Goal: Task Accomplishment & Management: Manage account settings

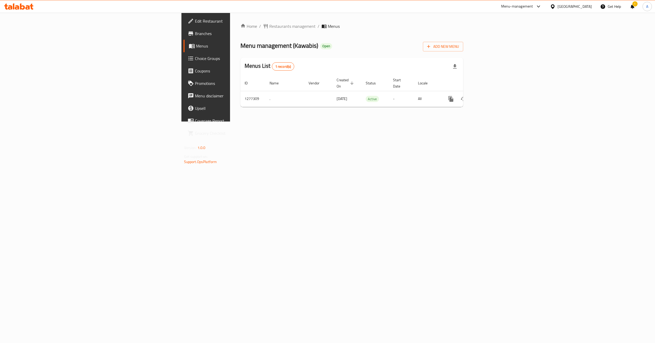
click at [584, 5] on div "[GEOGRAPHIC_DATA]" at bounding box center [574, 7] width 34 height 6
click at [529, 111] on div "Qatar" at bounding box center [553, 112] width 78 height 12
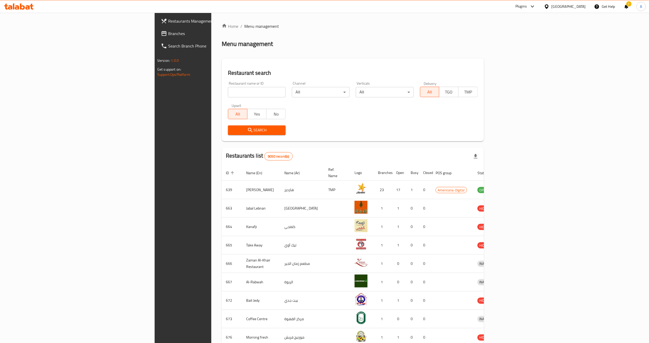
click at [228, 89] on input "search" at bounding box center [257, 92] width 58 height 10
click at [168, 32] on span "Branches" at bounding box center [213, 33] width 91 height 6
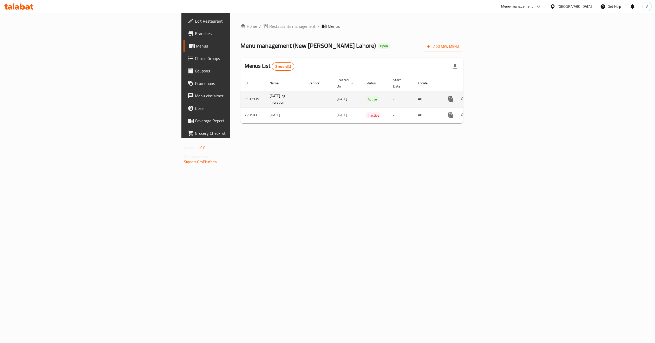
click at [490, 97] on icon "enhanced table" at bounding box center [488, 99] width 5 height 5
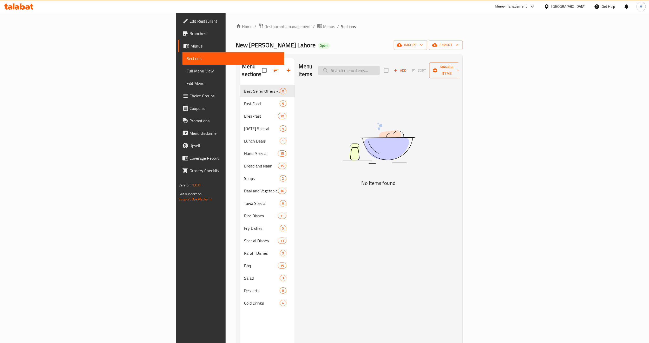
click at [380, 69] on input "search" at bounding box center [348, 70] width 61 height 9
click at [380, 69] on input "V" at bounding box center [348, 70] width 61 height 9
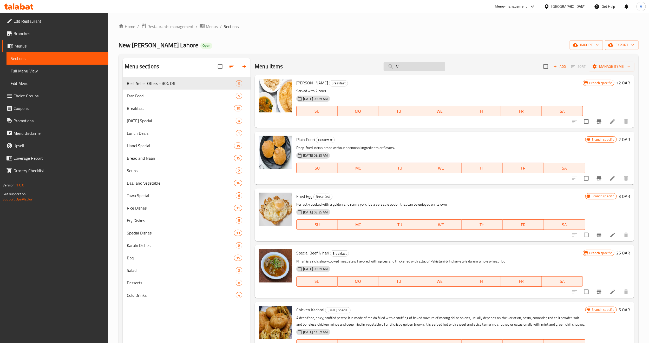
click at [416, 69] on input "V" at bounding box center [413, 66] width 61 height 9
paste input "Bone Fire Pizza Large"
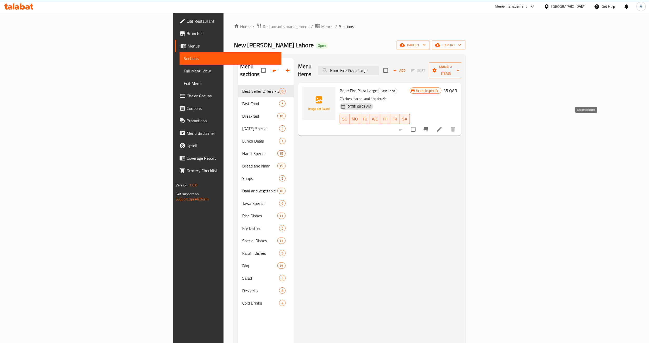
type input "Bone Fire Pizza Large"
click at [418, 124] on input "checkbox" at bounding box center [413, 129] width 11 height 11
checkbox input "true"
click at [459, 69] on span "Manage items" at bounding box center [446, 70] width 26 height 13
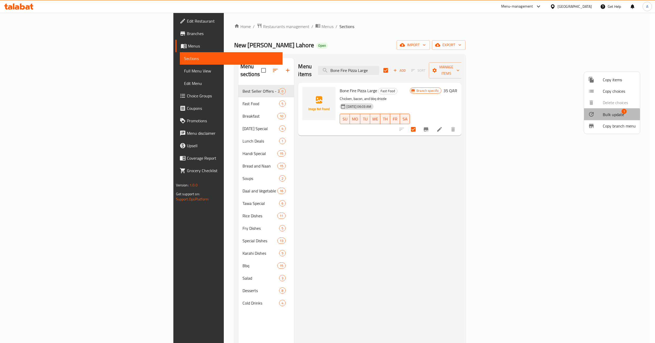
click at [598, 115] on div at bounding box center [595, 114] width 15 height 6
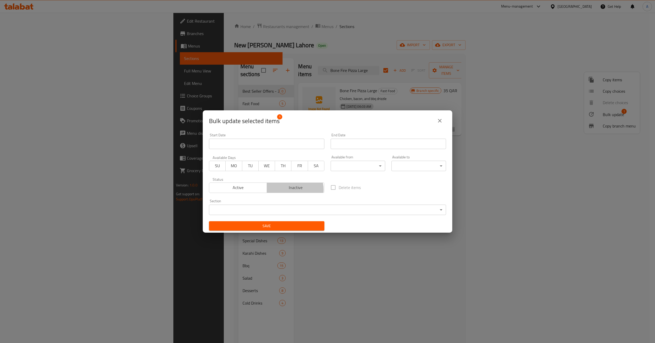
click at [292, 190] on span "Inactive" at bounding box center [296, 188] width 54 height 8
click at [291, 225] on span "Save" at bounding box center [266, 226] width 107 height 6
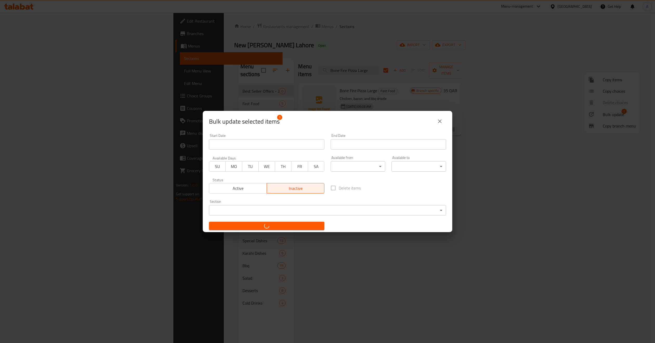
checkbox input "false"
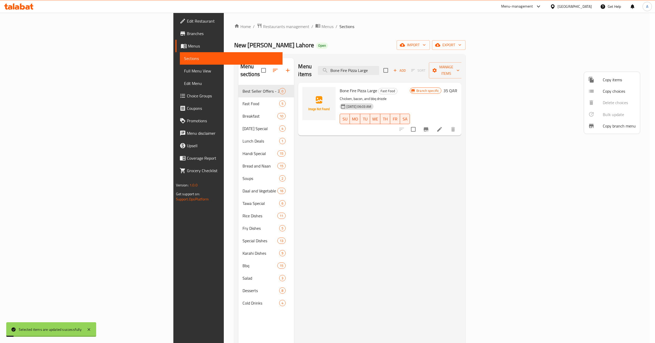
click at [308, 210] on div at bounding box center [327, 171] width 655 height 343
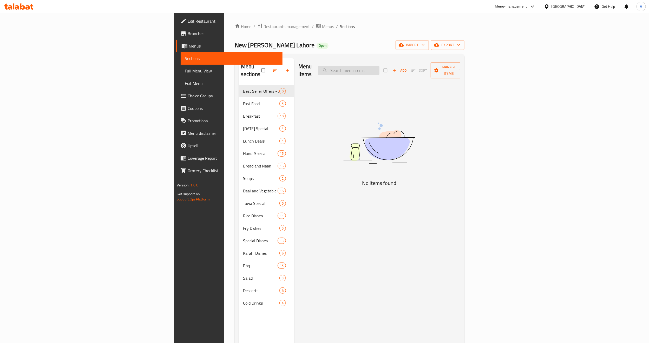
click at [379, 68] on input "search" at bounding box center [348, 70] width 61 height 9
paste input "Bone Fire Pizza Large"
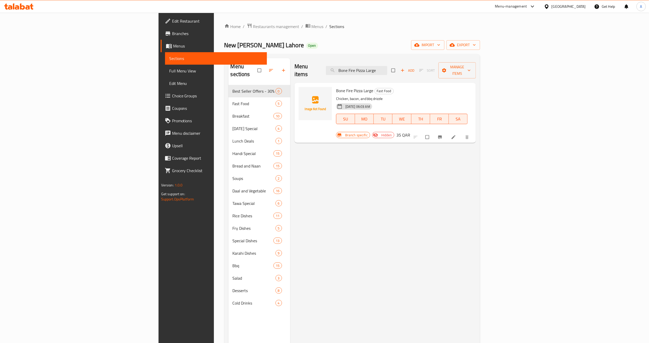
type input "Bone Fire Pizza Large"
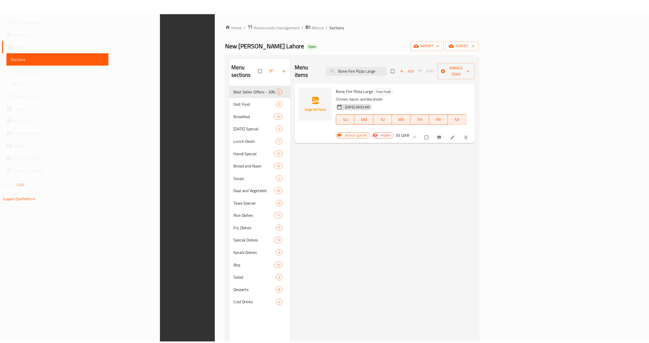
scroll to position [73, 0]
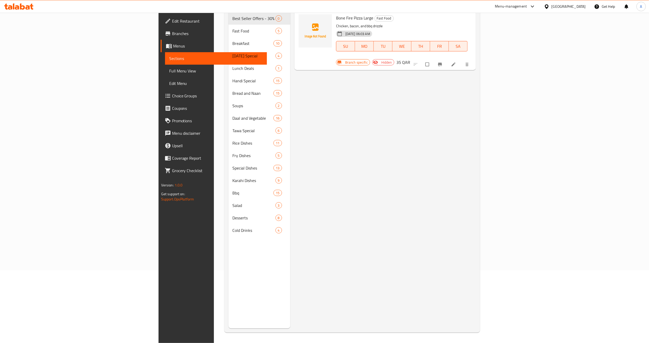
click at [549, 6] on icon at bounding box center [546, 6] width 5 height 5
click at [515, 54] on div "[GEOGRAPHIC_DATA]" at bounding box center [529, 54] width 34 height 6
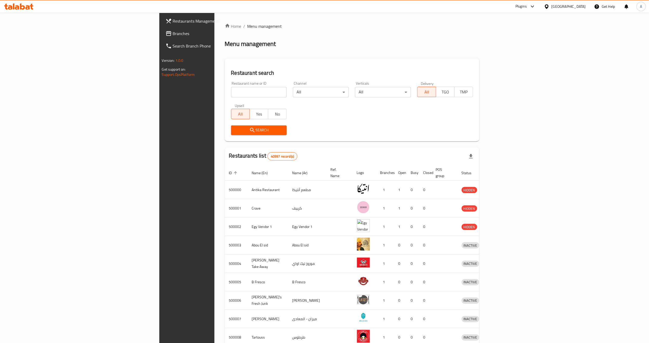
click at [231, 94] on input "search" at bounding box center [259, 92] width 56 height 10
paste input "676734"
type input "676734"
click at [235, 127] on span "Search" at bounding box center [259, 130] width 48 height 6
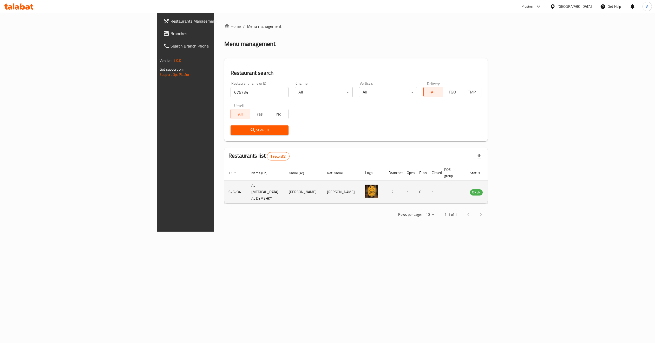
click at [503, 190] on icon "enhanced table" at bounding box center [500, 192] width 6 height 4
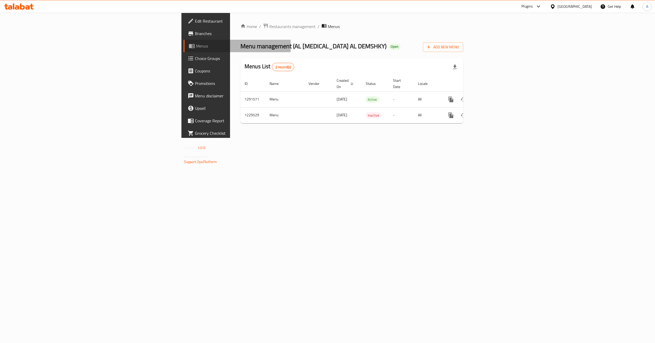
click at [196, 46] on span "Menus" at bounding box center [241, 46] width 91 height 6
click at [401, 138] on div "Home / Restaurants management / Menus Menu management ( AL YASMIN AL DEMSHKY ) …" at bounding box center [351, 75] width 243 height 125
click at [490, 97] on icon "enhanced table" at bounding box center [488, 99] width 5 height 5
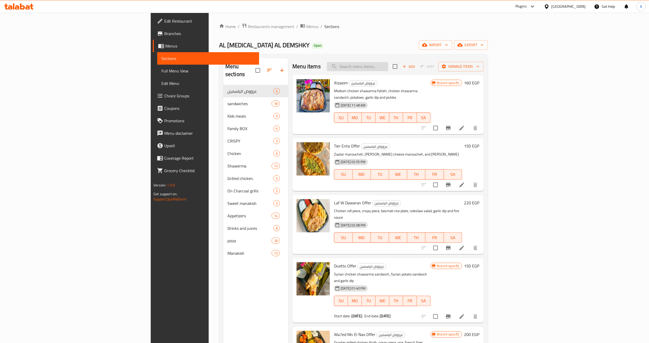
click at [388, 64] on input "search" at bounding box center [357, 66] width 61 height 9
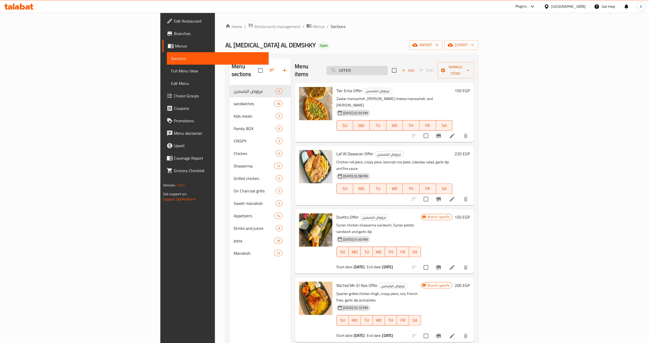
click at [388, 69] on input "OFFER" at bounding box center [356, 70] width 61 height 9
click at [388, 67] on input "Offer" at bounding box center [356, 70] width 61 height 9
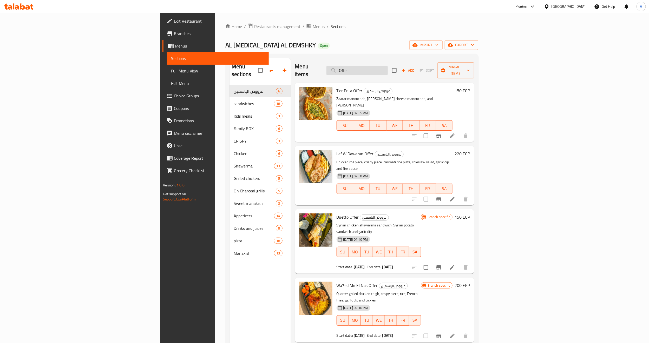
click at [388, 67] on input "Offer" at bounding box center [356, 70] width 61 height 9
paste input "Duetto"
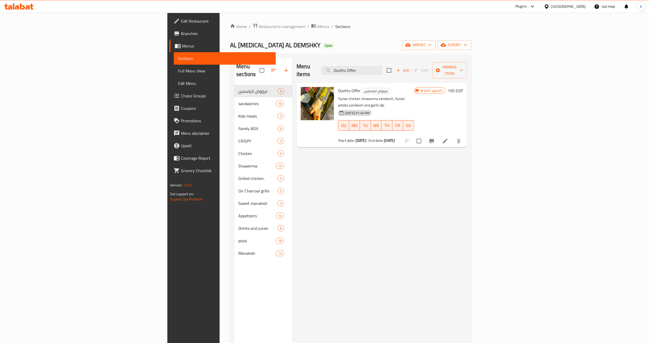
click at [414, 87] on h6 "Duetto Offer عرووض الياسمين" at bounding box center [376, 90] width 76 height 7
click at [382, 66] on input "Duetto Offer" at bounding box center [351, 70] width 61 height 9
paste input "Wa7ed Mn El Nas"
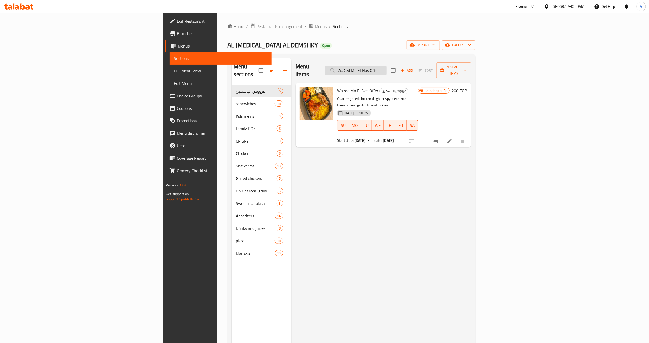
click at [387, 67] on input "Wa7ed Mn El Nas Offer" at bounding box center [355, 70] width 61 height 9
paste input "X Large Offer."
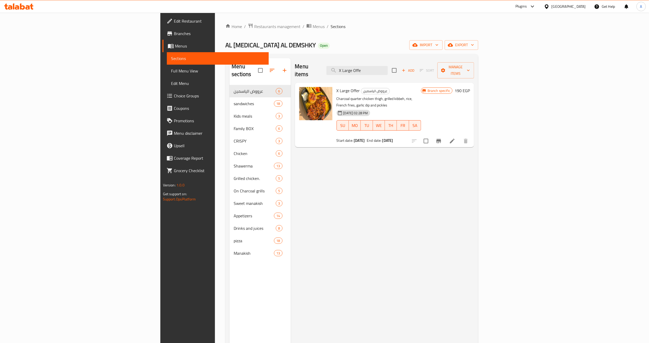
click at [412, 96] on p "Charcoal quarter chicken thigh, grilled kibbeh, rice, French fries, garlic dip …" at bounding box center [378, 102] width 84 height 13
drag, startPoint x: 504, startPoint y: 185, endPoint x: 433, endPoint y: 11, distance: 188.5
click at [474, 185] on div "Menu items X Large Offe Add Sort Manage items X Large Offer عرووض الياسمين Char…" at bounding box center [382, 229] width 183 height 343
click at [388, 66] on input "X Large Offe" at bounding box center [356, 70] width 61 height 9
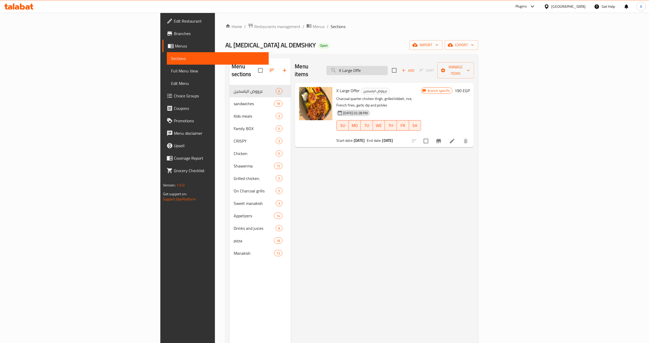
click at [388, 66] on input "X Large Offe" at bounding box center [356, 70] width 61 height 9
paste input "طير انت"
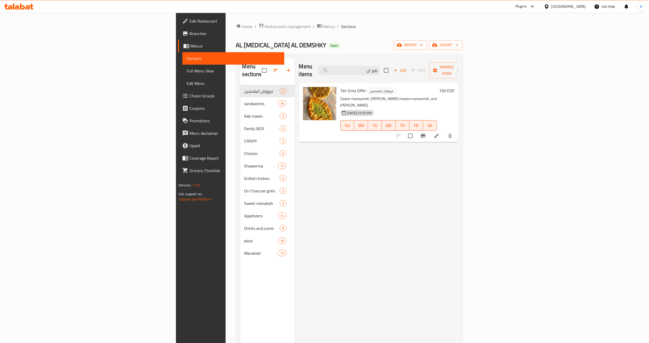
type input "طير ان"
click at [189, 35] on span "Branches" at bounding box center [234, 33] width 91 height 6
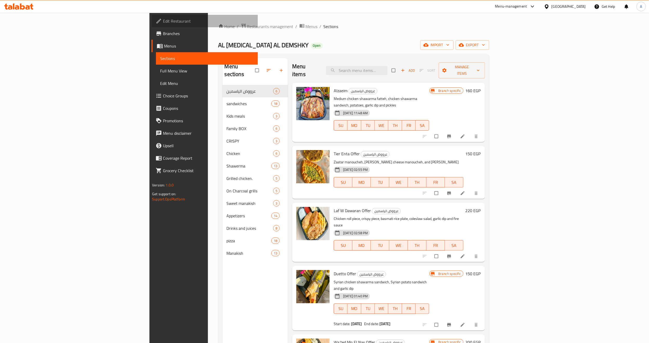
click at [163, 21] on span "Edit Restaurant" at bounding box center [208, 21] width 91 height 6
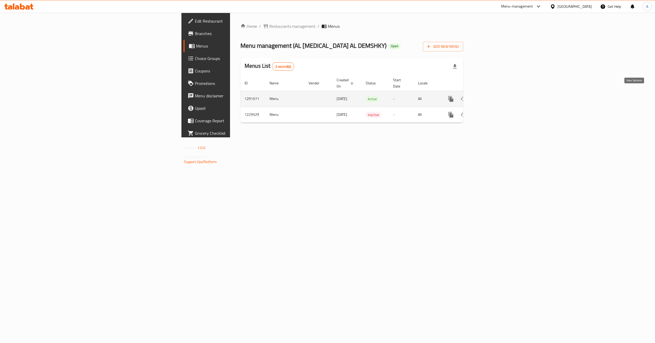
click at [491, 96] on icon "enhanced table" at bounding box center [488, 99] width 6 height 6
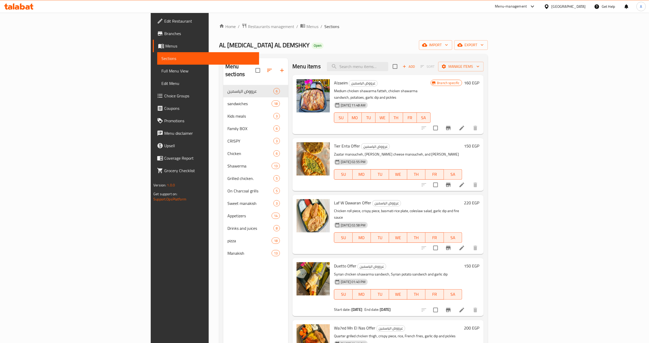
click at [432, 100] on div "[DATE] 11:48 AM SU MO TU WE TH FR SA" at bounding box center [382, 114] width 101 height 28
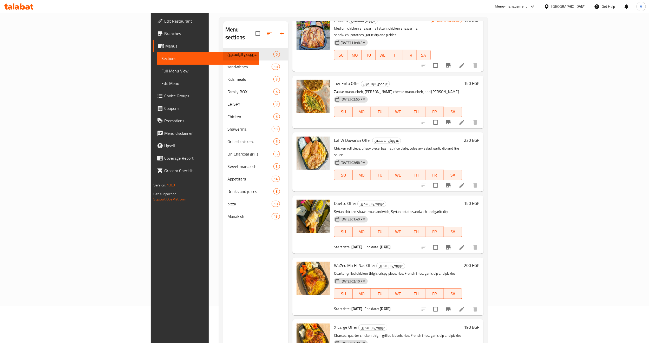
scroll to position [73, 0]
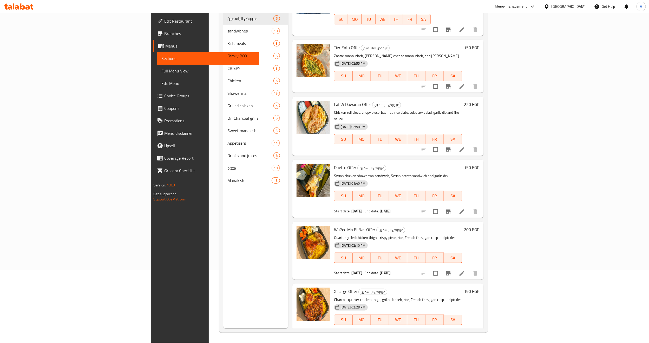
click at [223, 257] on div "Menu sections عرووض الياسمين 6 sandwiches 18 Kids meals 3 Family BOX 6 CRISPY 3…" at bounding box center [255, 156] width 65 height 343
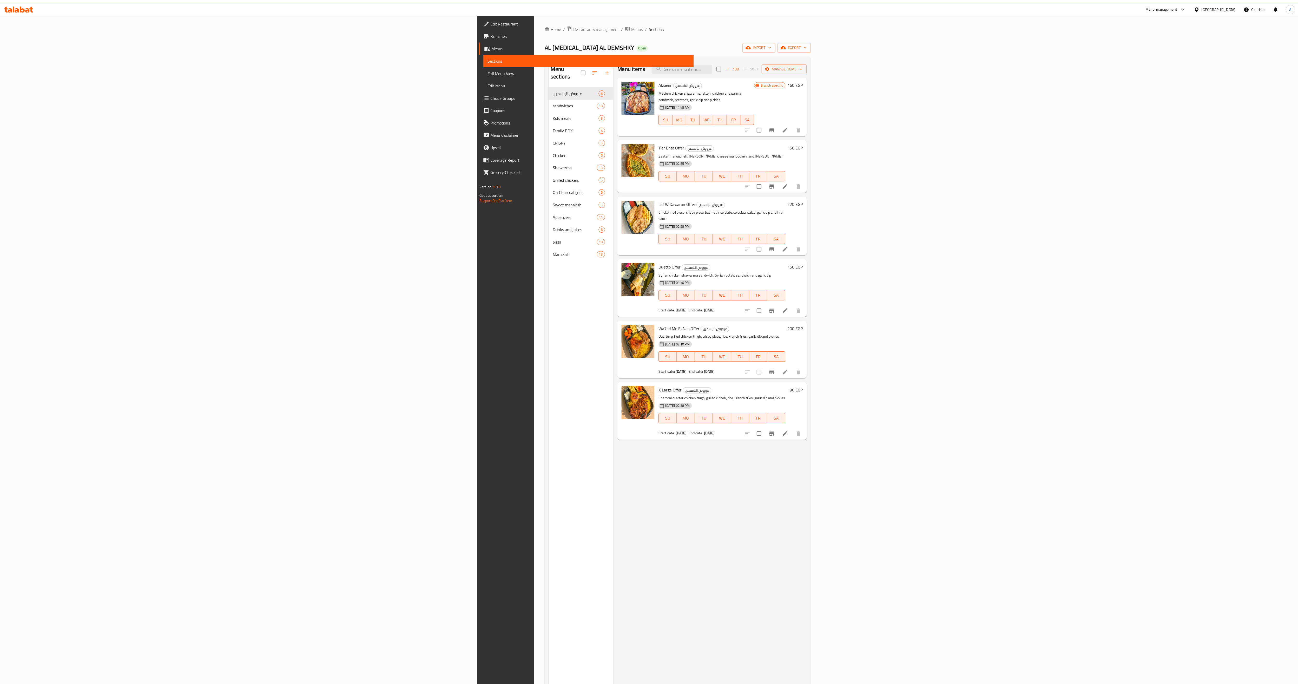
scroll to position [74, 0]
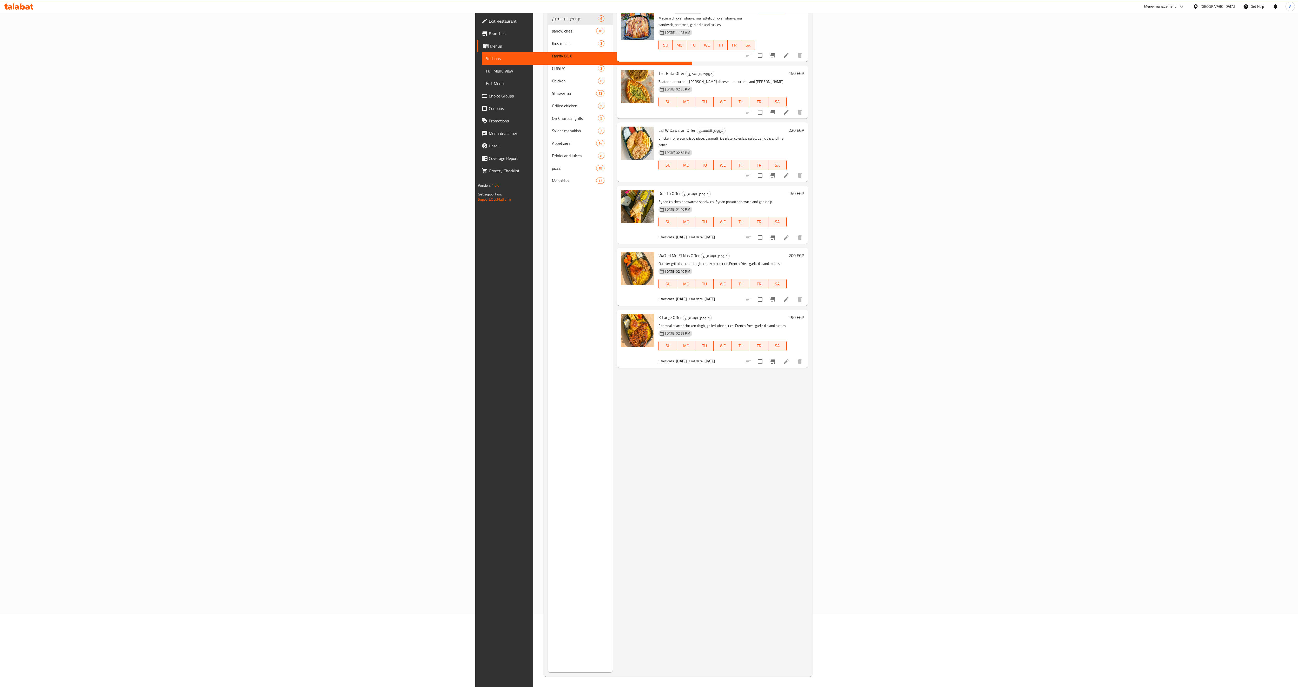
click at [654, 343] on div "Menu items Add Sort Manage items Alzaeim عرووض الياسمين Medium chicken shawarma…" at bounding box center [710, 328] width 195 height 687
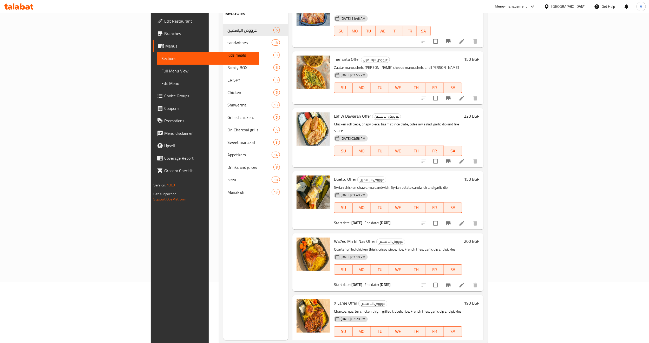
scroll to position [73, 0]
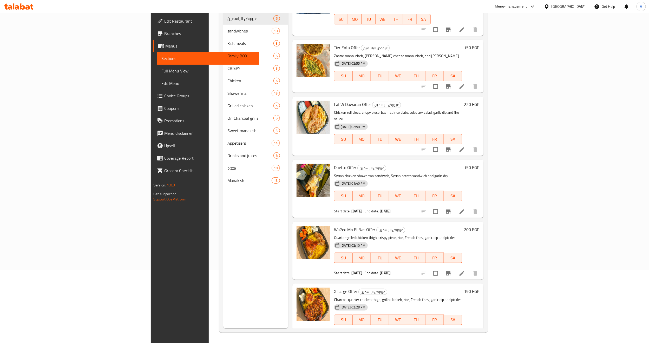
click at [374, 173] on p "Syrian chicken shawarma sandwich, Syrian potato sandwich and garlic dip" at bounding box center [398, 176] width 128 height 6
click at [352, 122] on div "[DATE] 02:58 PM" at bounding box center [348, 127] width 33 height 10
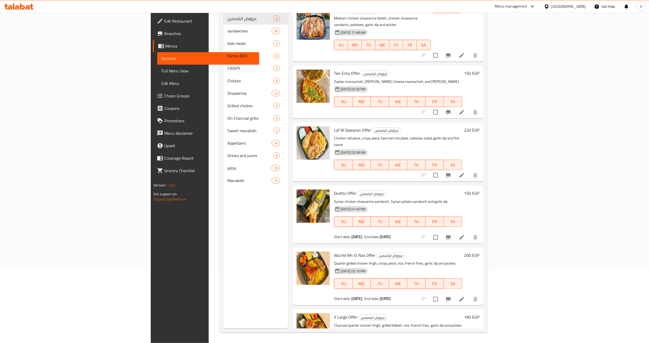
scroll to position [0, 0]
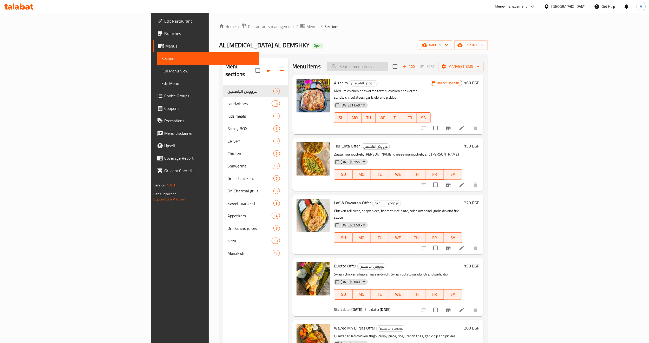
click at [388, 69] on input "search" at bounding box center [357, 66] width 61 height 9
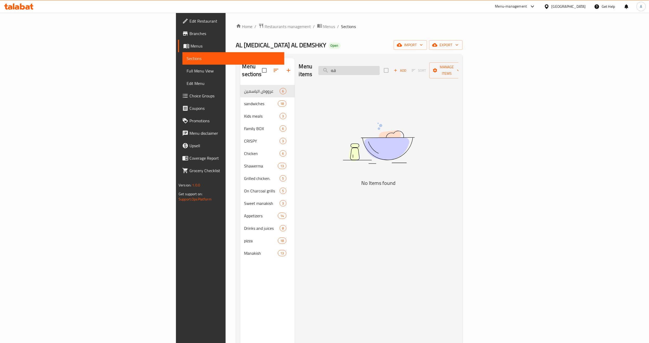
type input "ق"
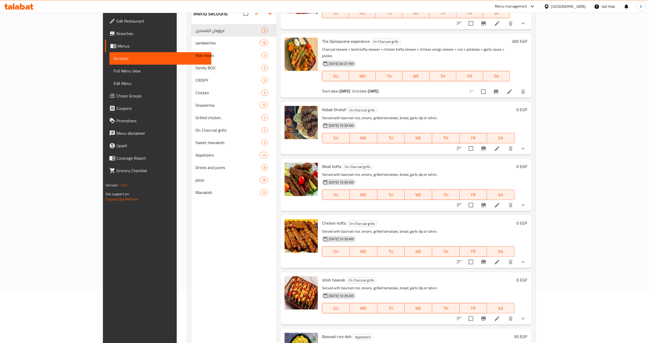
scroll to position [73, 0]
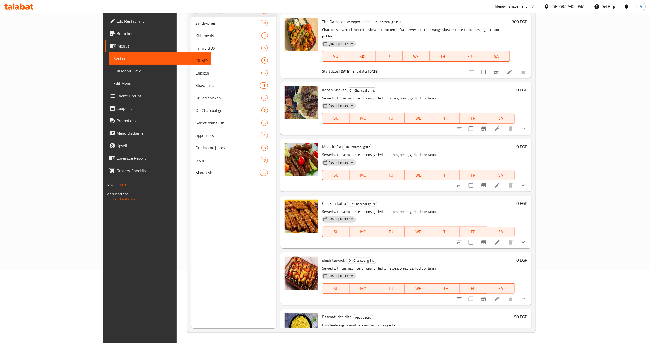
type input "rice"
click at [116, 36] on span "Branches" at bounding box center [161, 33] width 91 height 6
